Goal: Task Accomplishment & Management: Use online tool/utility

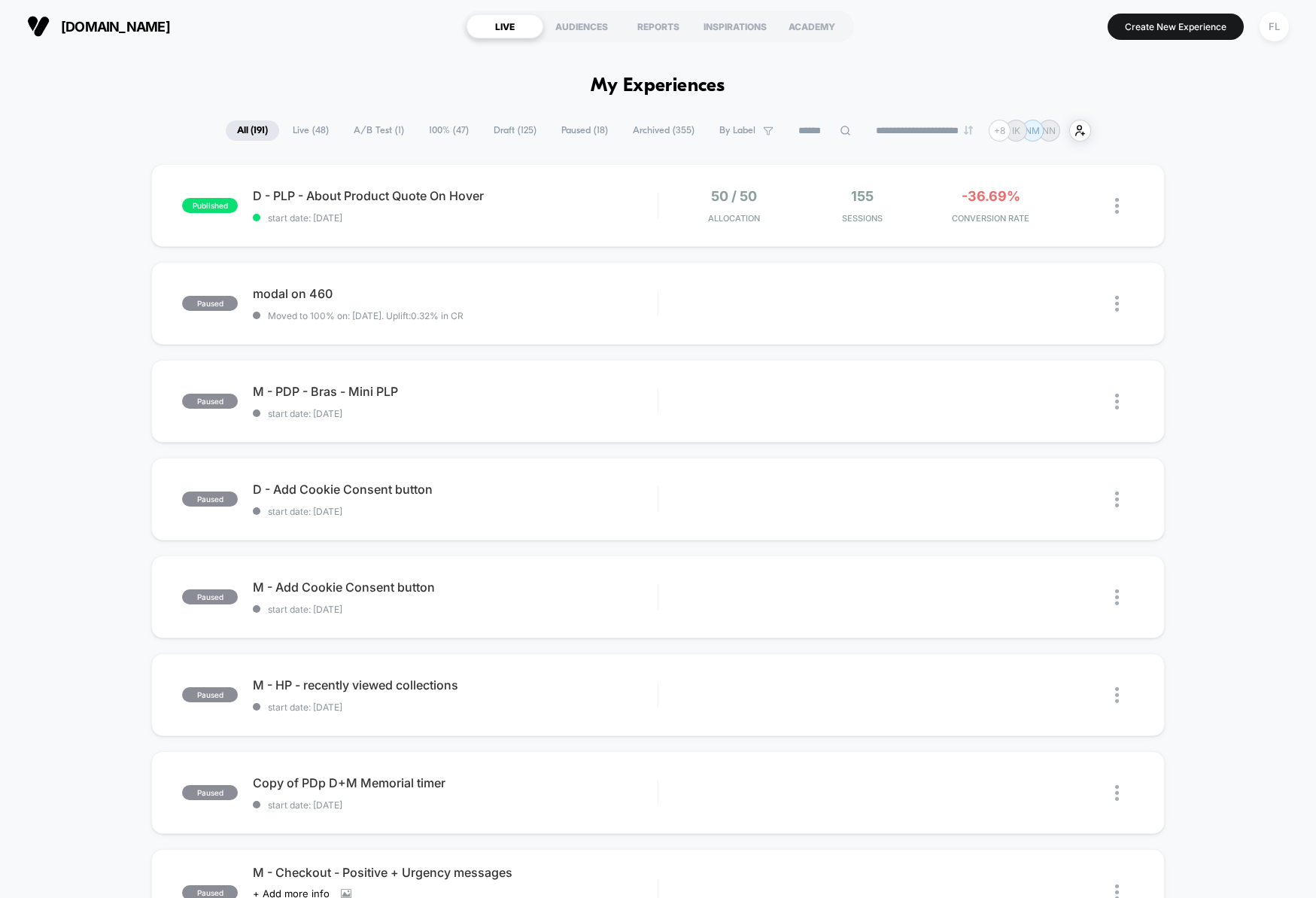
click at [298, 138] on span "Live ( 48 )" at bounding box center [310, 130] width 58 height 20
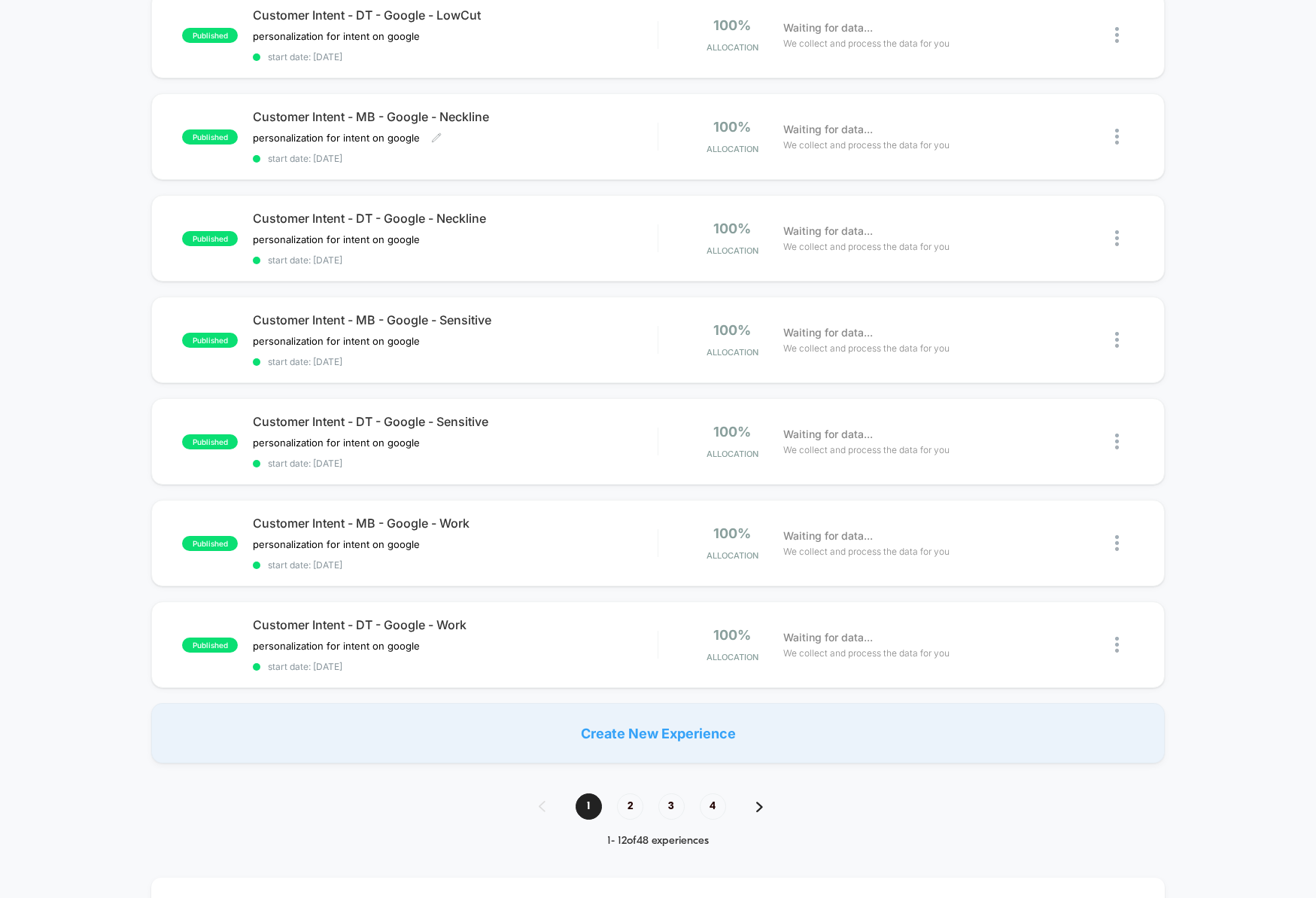
scroll to position [671, 0]
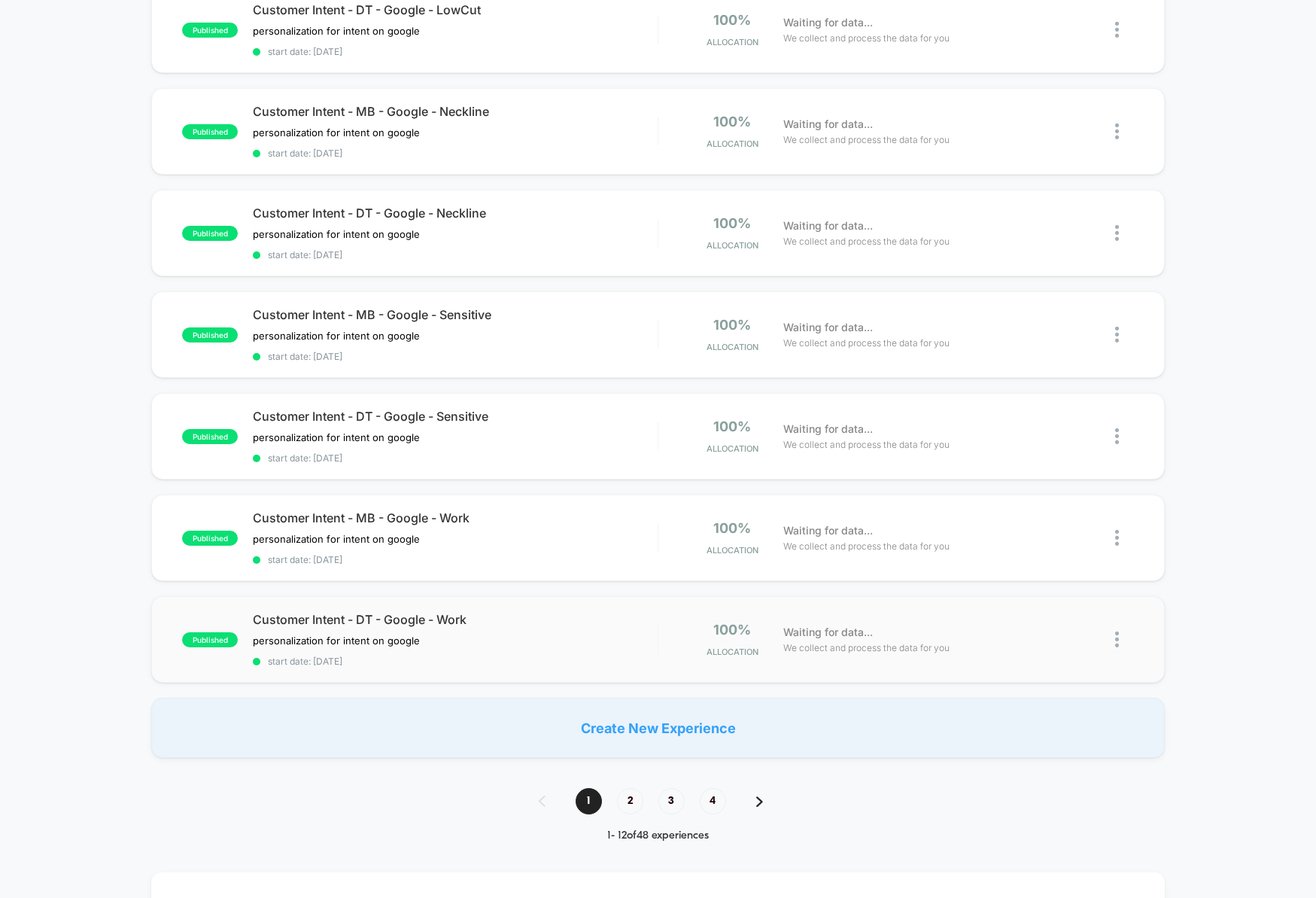
click at [658, 649] on div at bounding box center [658, 639] width 2 height 28
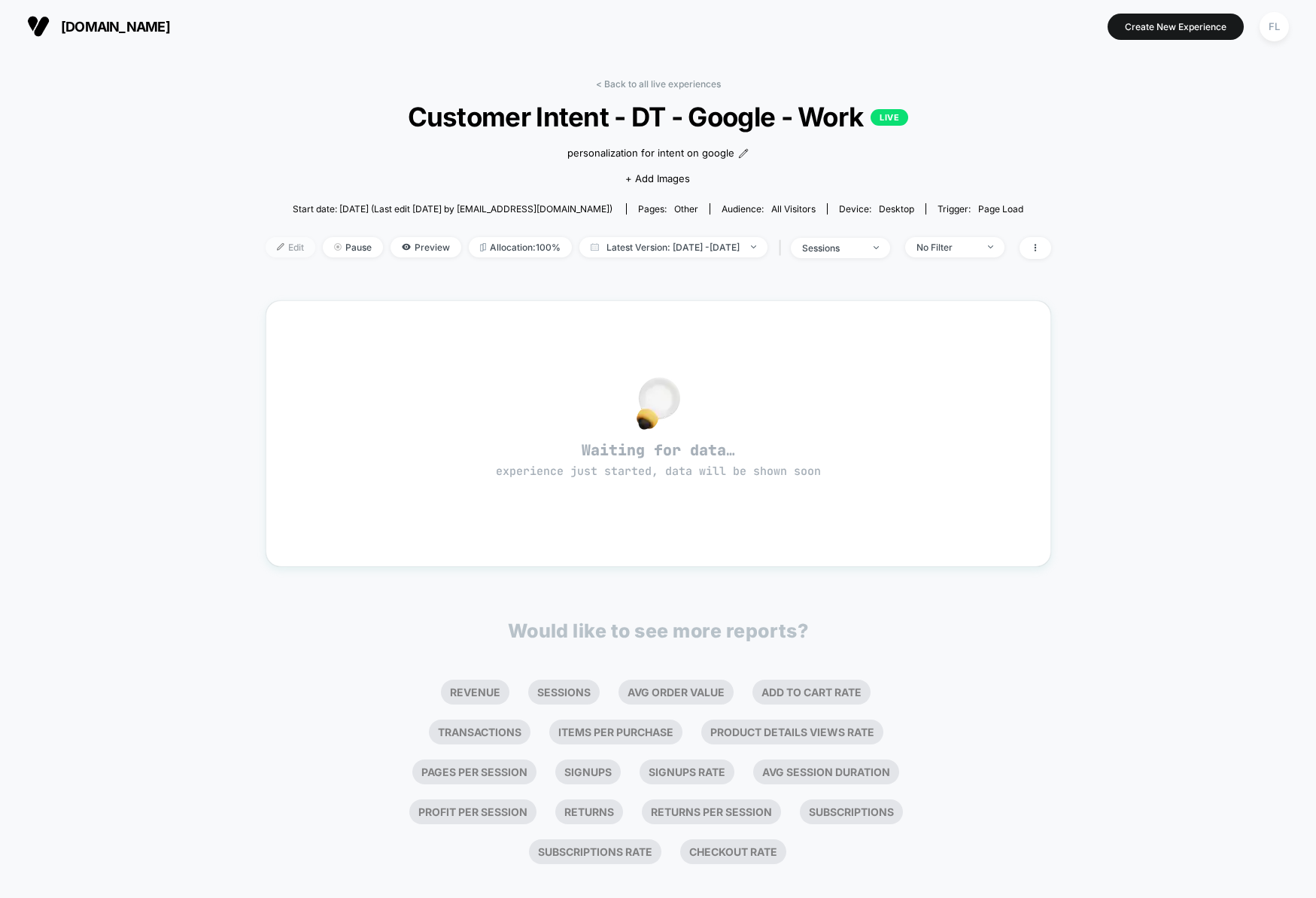
click at [275, 255] on span "Edit" at bounding box center [290, 247] width 50 height 20
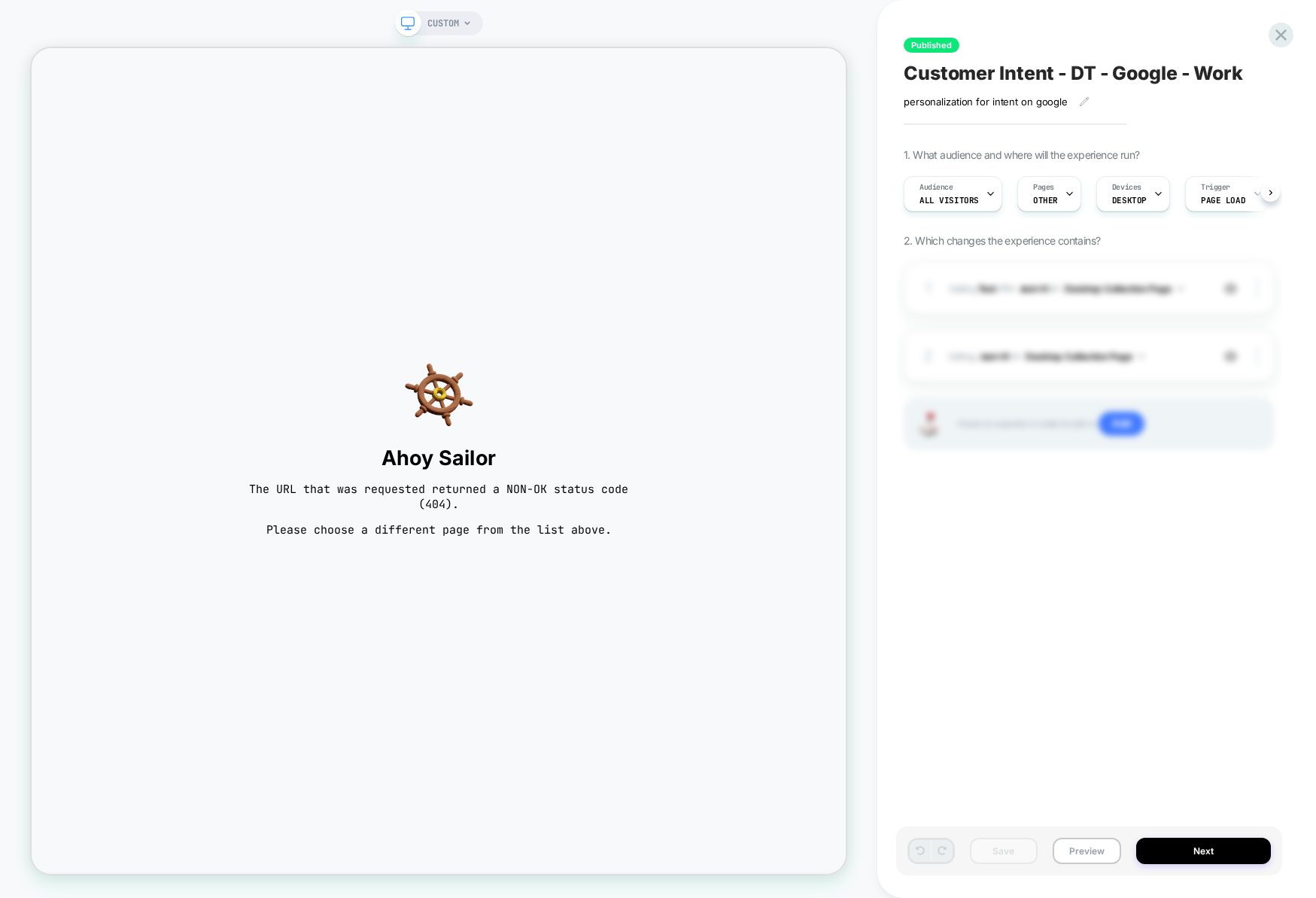
scroll to position [0, 1]
click at [1275, 36] on icon at bounding box center [1281, 35] width 20 height 20
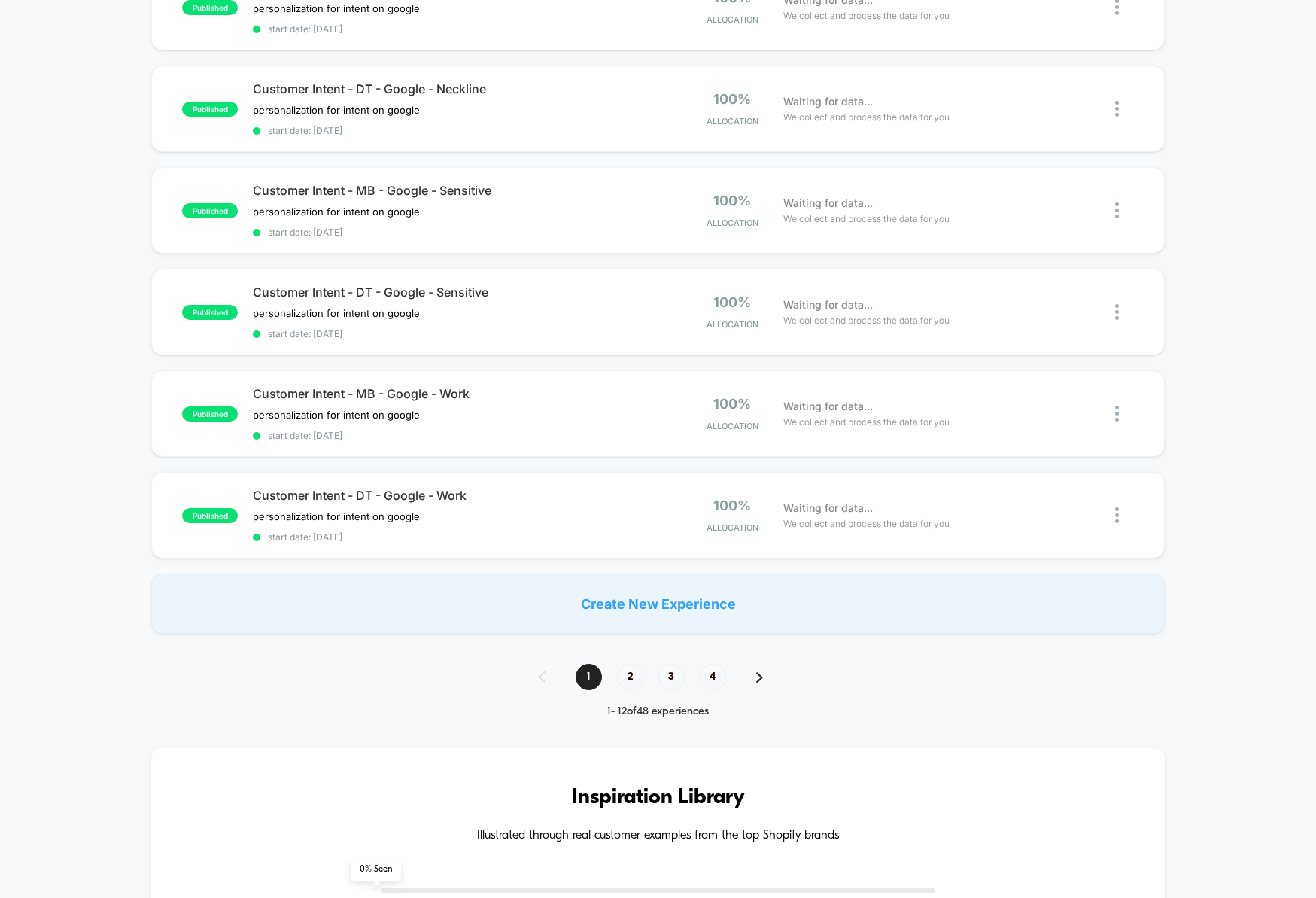
scroll to position [797, 0]
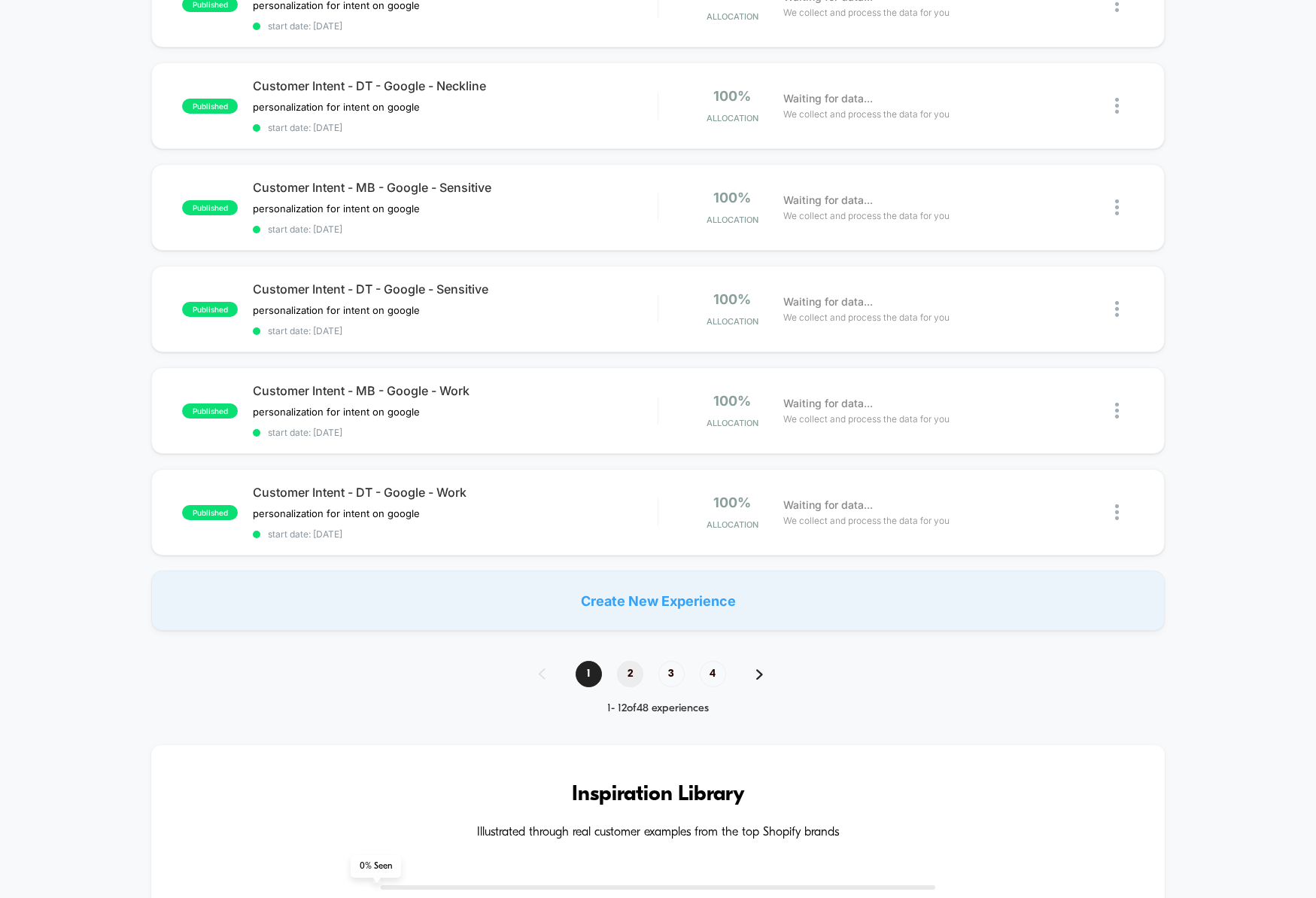
click at [627, 676] on span "2" at bounding box center [630, 673] width 26 height 26
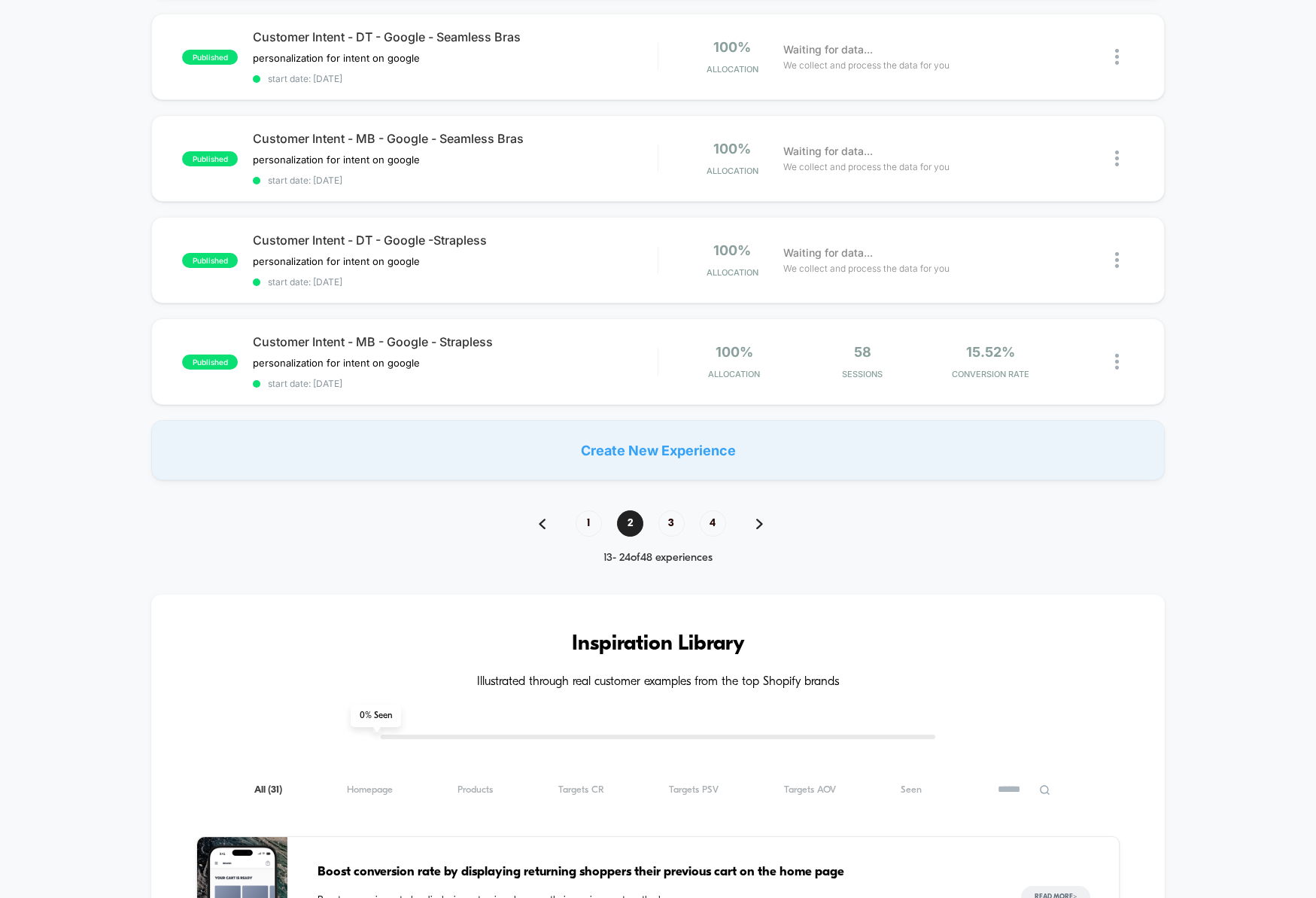
scroll to position [972, 0]
